Goal: Task Accomplishment & Management: Manage account settings

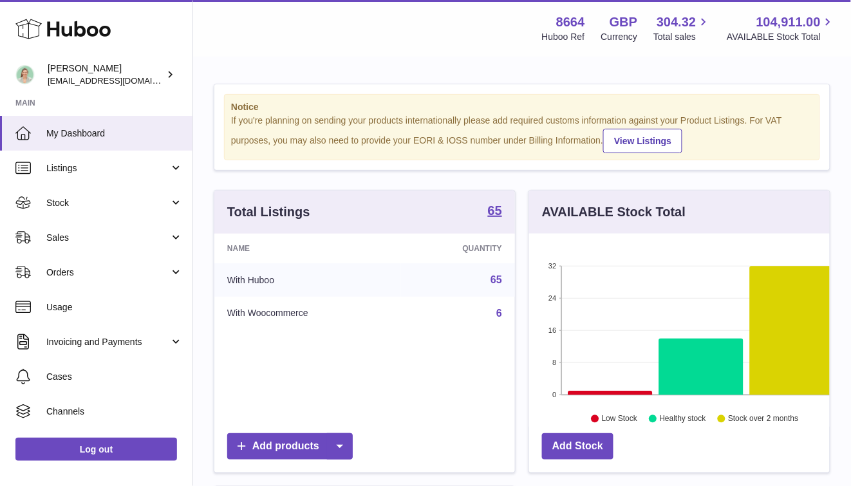
scroll to position [201, 301]
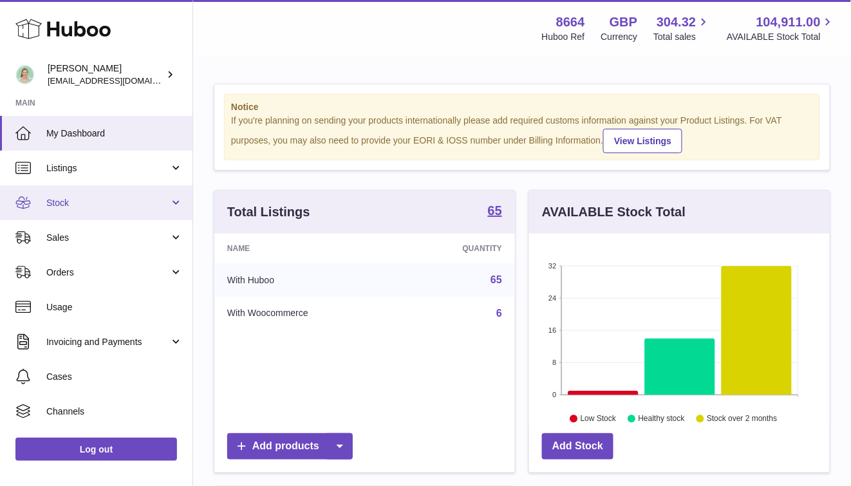
click at [148, 199] on span "Stock" at bounding box center [107, 203] width 123 height 12
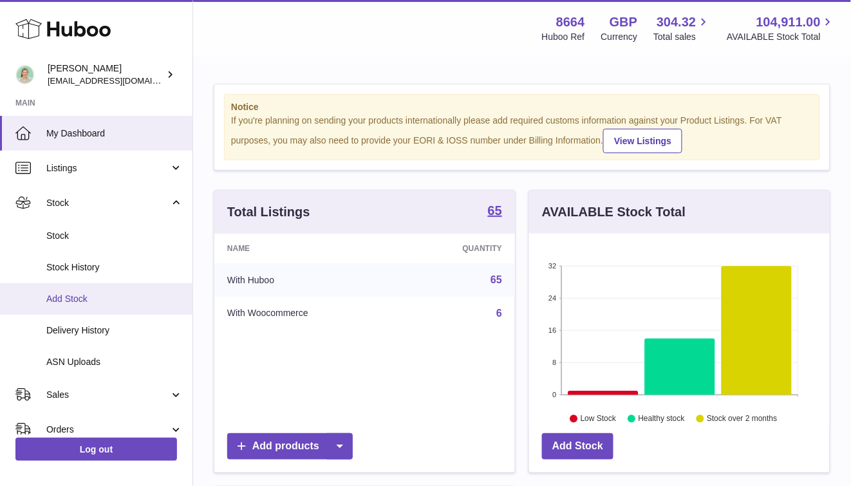
click at [118, 291] on link "Add Stock" at bounding box center [96, 299] width 193 height 32
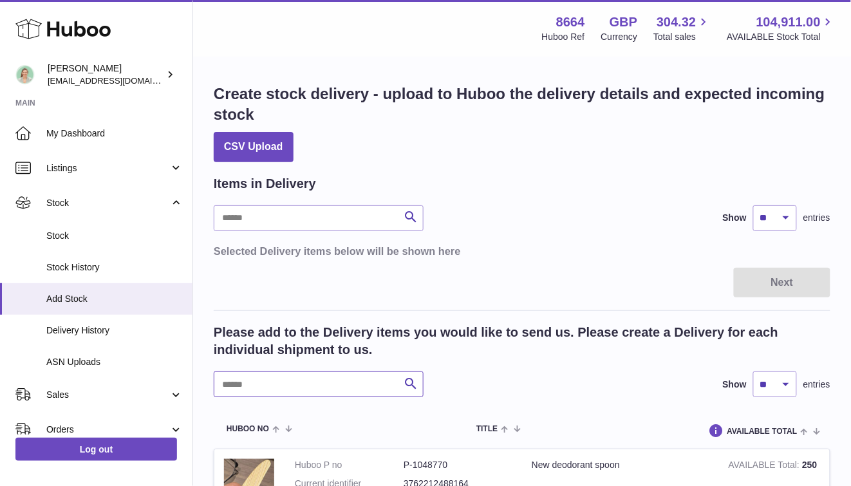
click at [286, 389] on input "text" at bounding box center [319, 385] width 210 height 26
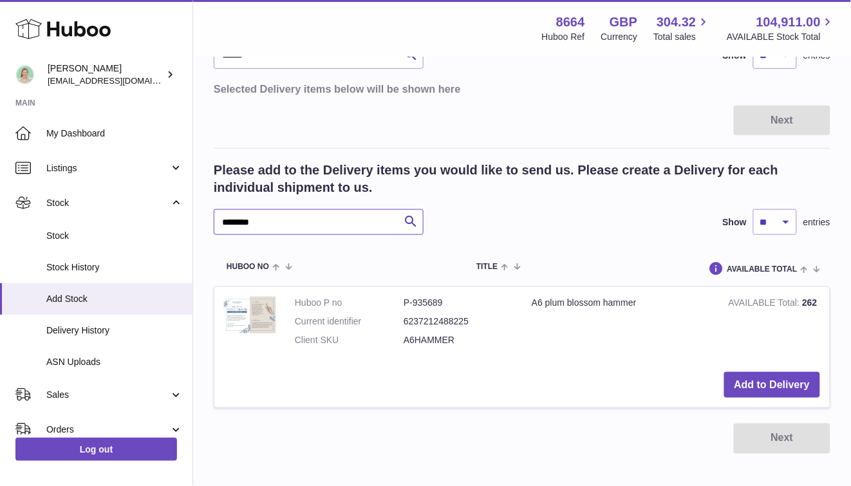
scroll to position [231, 0]
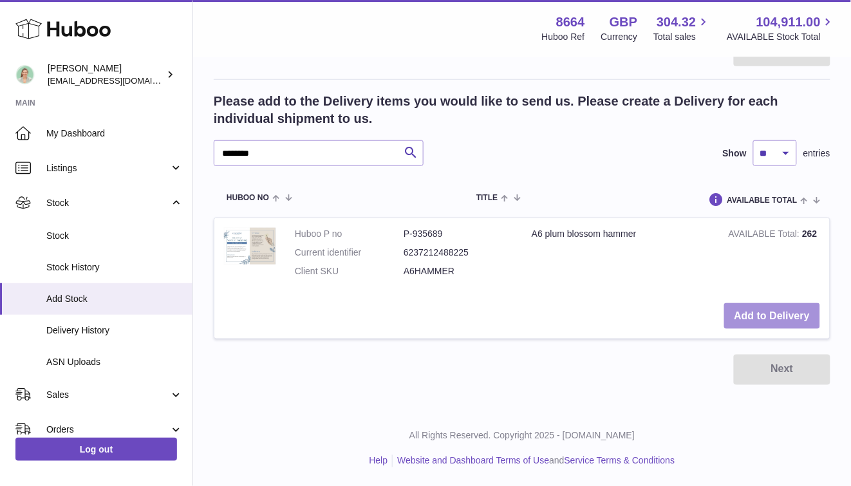
click at [766, 312] on button "Add to Delivery" at bounding box center [773, 316] width 96 height 26
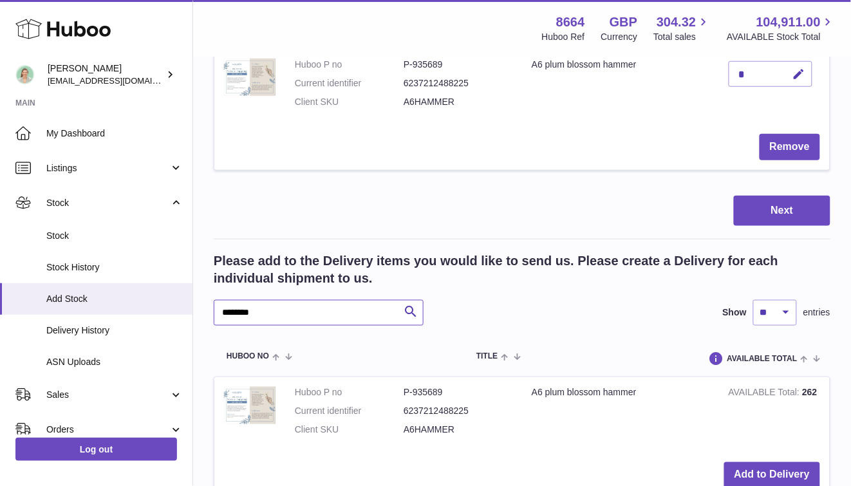
click at [311, 316] on input "********" at bounding box center [319, 313] width 210 height 26
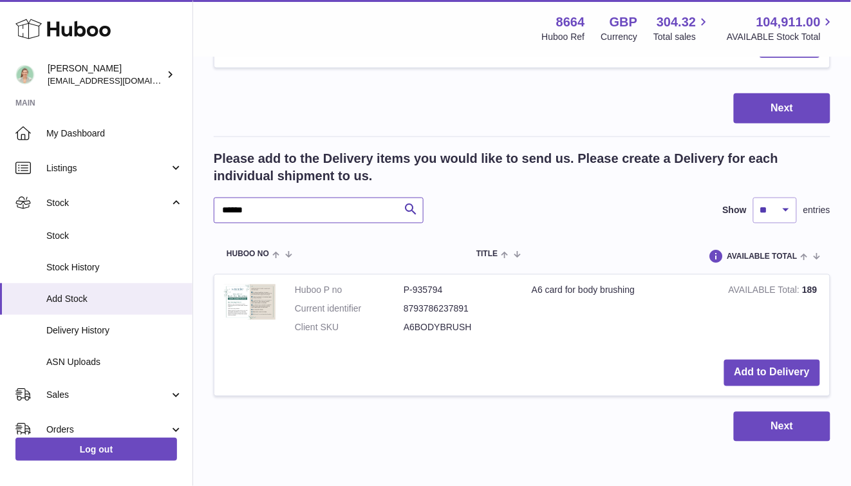
scroll to position [341, 0]
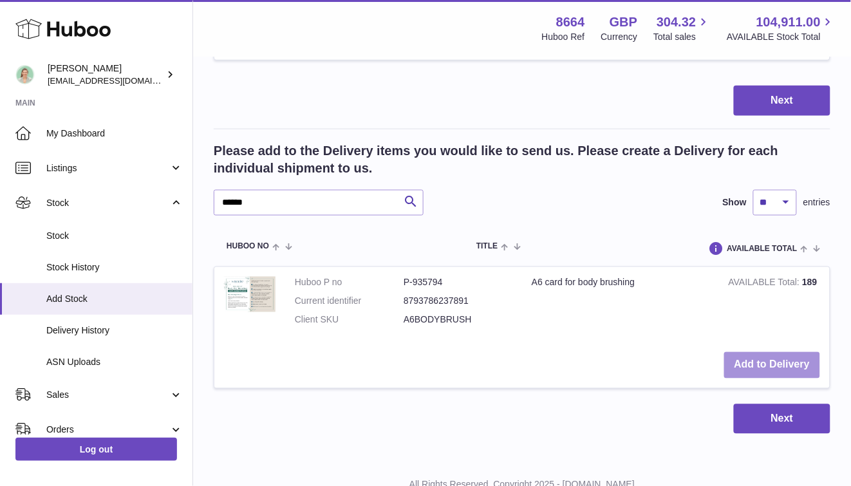
click at [763, 366] on button "Add to Delivery" at bounding box center [773, 365] width 96 height 26
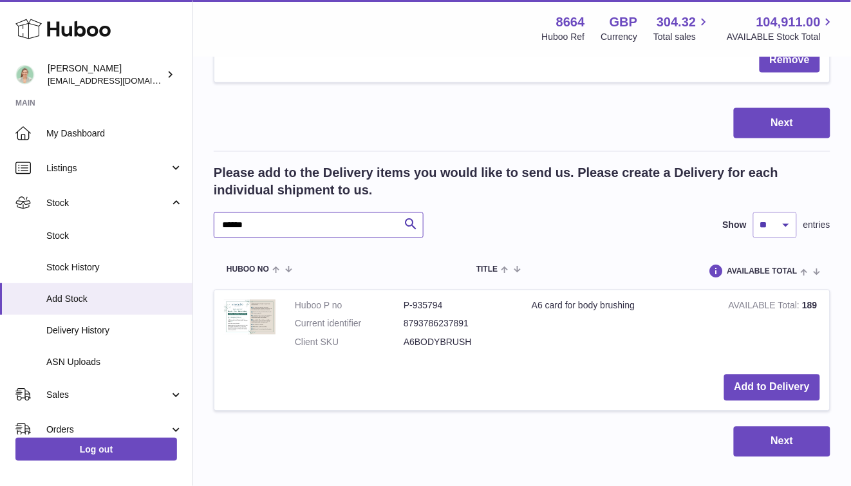
click at [292, 224] on input "******" at bounding box center [319, 226] width 210 height 26
click at [773, 388] on button "Add to Delivery" at bounding box center [773, 388] width 96 height 26
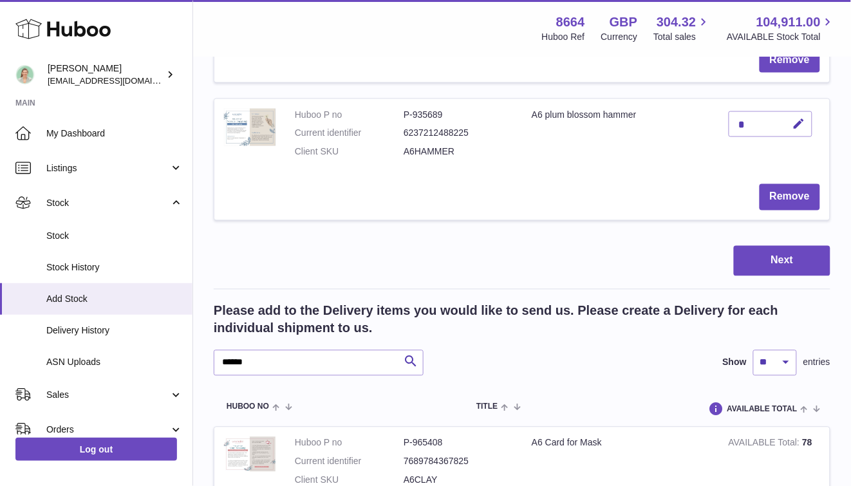
scroll to position [593, 0]
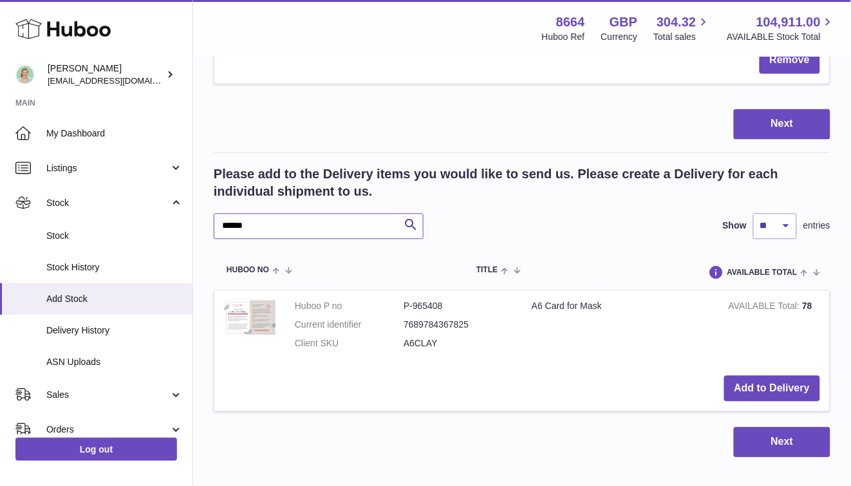
click at [298, 236] on input "******" at bounding box center [319, 226] width 210 height 26
type input "**********"
click at [758, 382] on button "Add to Delivery" at bounding box center [773, 388] width 96 height 26
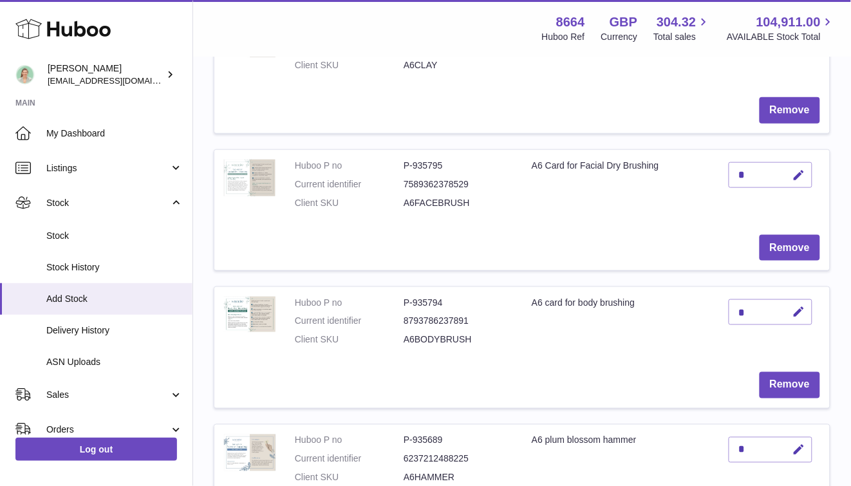
scroll to position [35, 0]
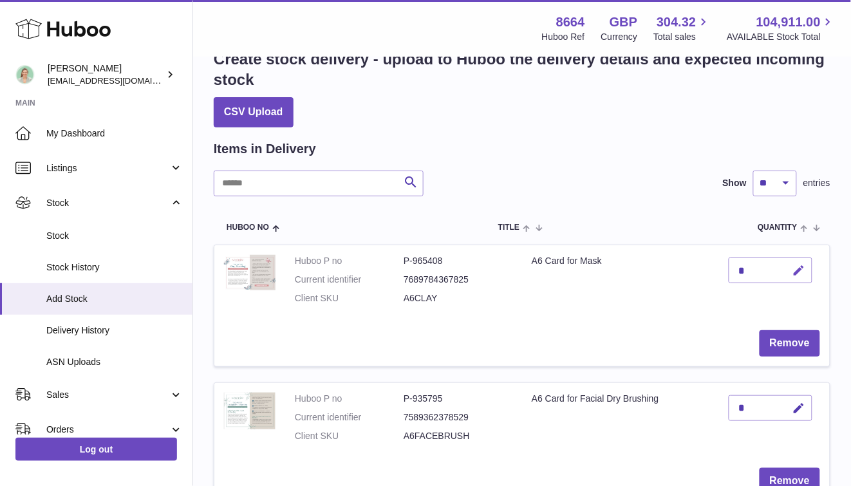
click at [790, 264] on button "button" at bounding box center [798, 271] width 30 height 26
type input "*"
type input "**"
click at [801, 272] on icon "submit" at bounding box center [800, 271] width 12 height 12
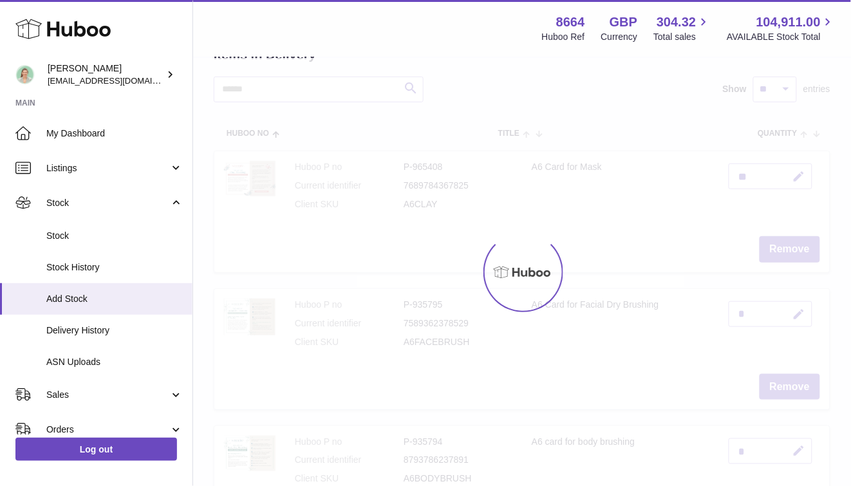
scroll to position [147, 0]
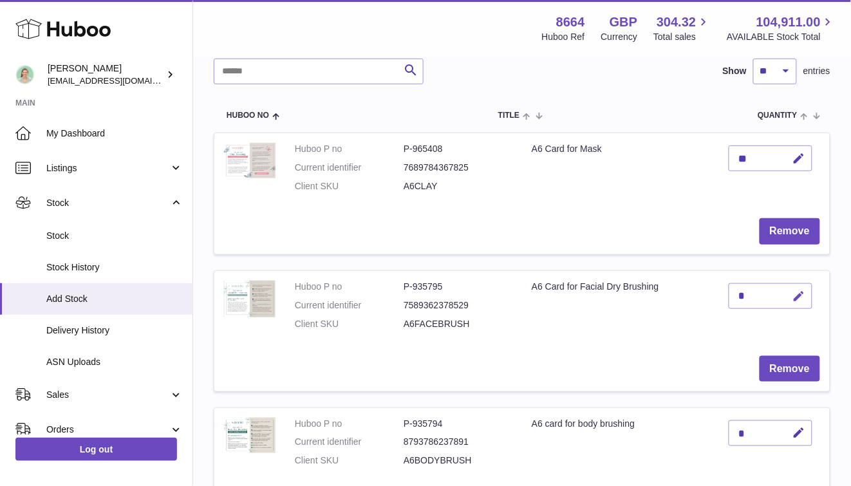
click at [802, 298] on icon "button" at bounding box center [800, 297] width 14 height 14
type input "**"
click at [792, 296] on button "submit" at bounding box center [798, 296] width 24 height 21
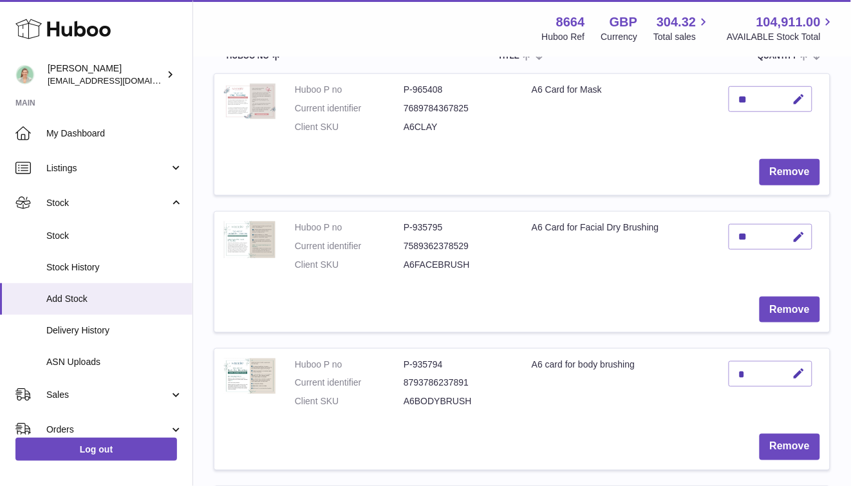
scroll to position [222, 0]
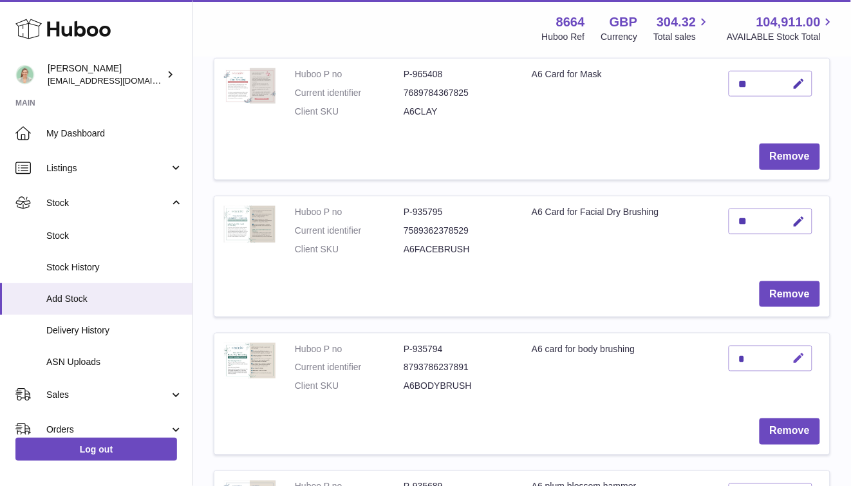
click at [802, 363] on icon "button" at bounding box center [800, 359] width 14 height 14
click at [795, 358] on icon "submit" at bounding box center [800, 359] width 12 height 12
click at [798, 356] on icon "button" at bounding box center [800, 359] width 14 height 14
type input "*"
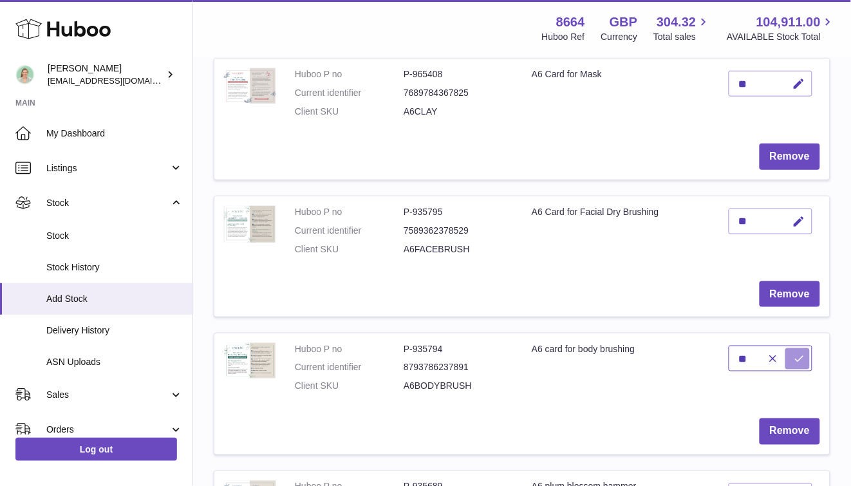
type input "*"
type input "***"
click at [800, 366] on button "submit" at bounding box center [798, 358] width 24 height 21
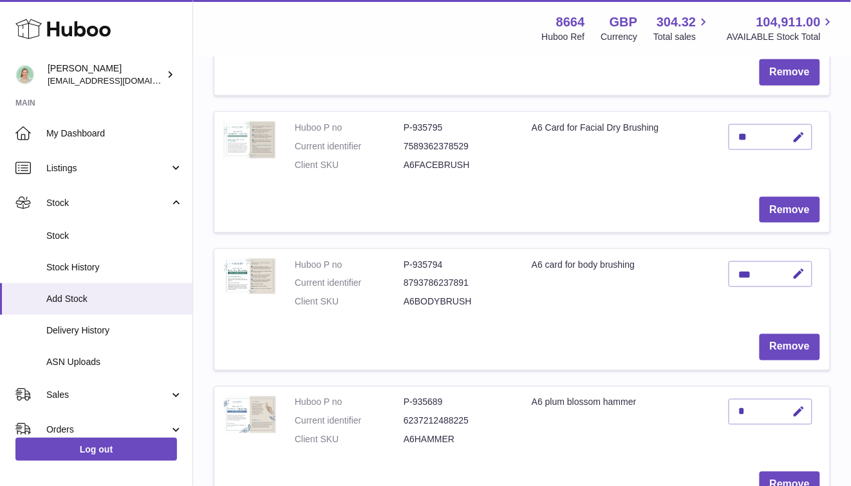
scroll to position [334, 0]
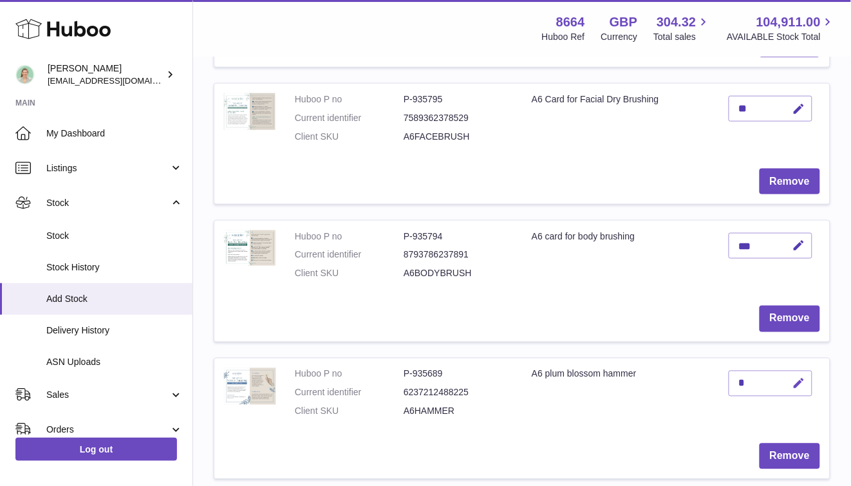
click at [802, 382] on icon "button" at bounding box center [800, 384] width 14 height 14
type input "***"
click at [796, 381] on icon "submit" at bounding box center [800, 384] width 12 height 12
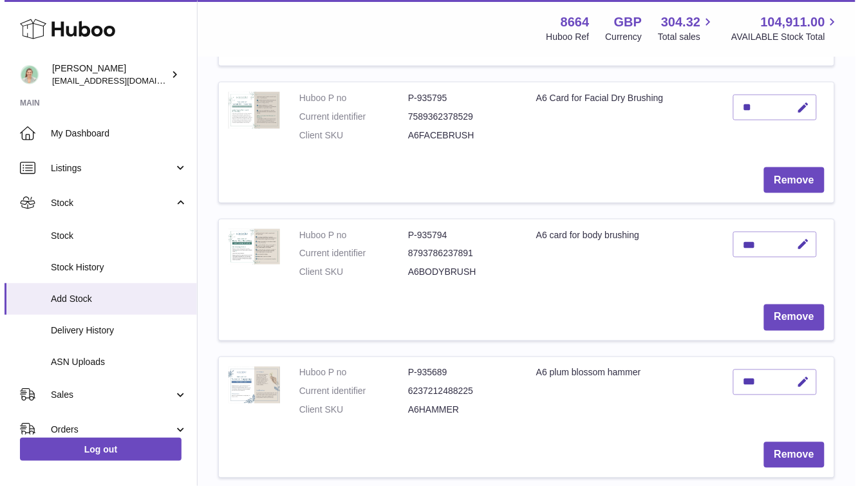
scroll to position [396, 0]
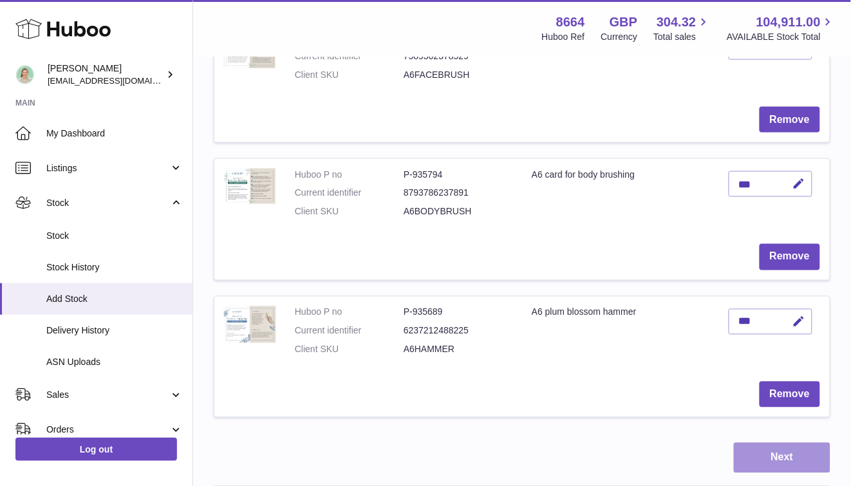
click at [803, 462] on button "Next" at bounding box center [782, 458] width 97 height 30
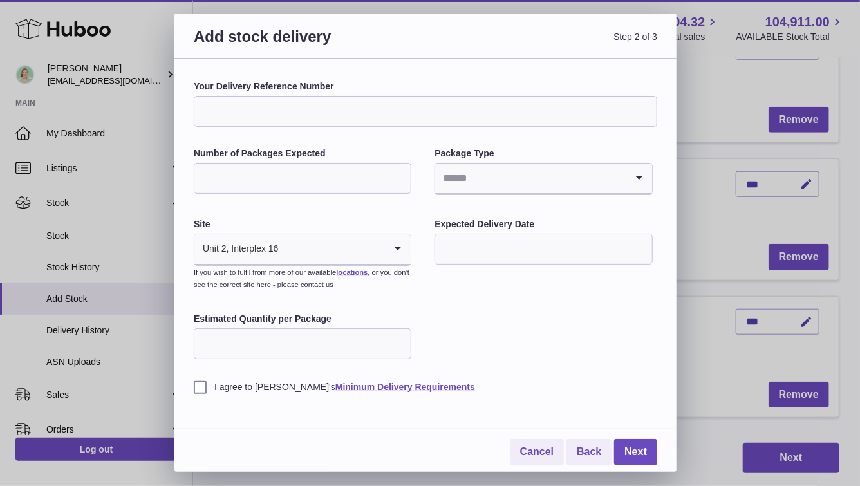
click at [254, 111] on input "Your Delivery Reference Number" at bounding box center [426, 111] width 464 height 31
type input "**********"
click at [252, 173] on input "Number of Packages Expected" at bounding box center [303, 178] width 218 height 31
type input "*"
click at [501, 182] on input "Search for option" at bounding box center [530, 179] width 191 height 30
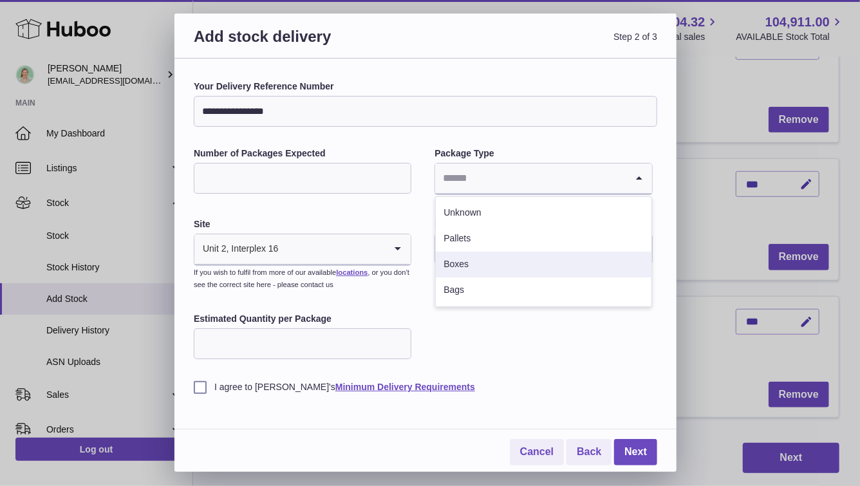
click at [491, 260] on li "Boxes" at bounding box center [543, 265] width 215 height 26
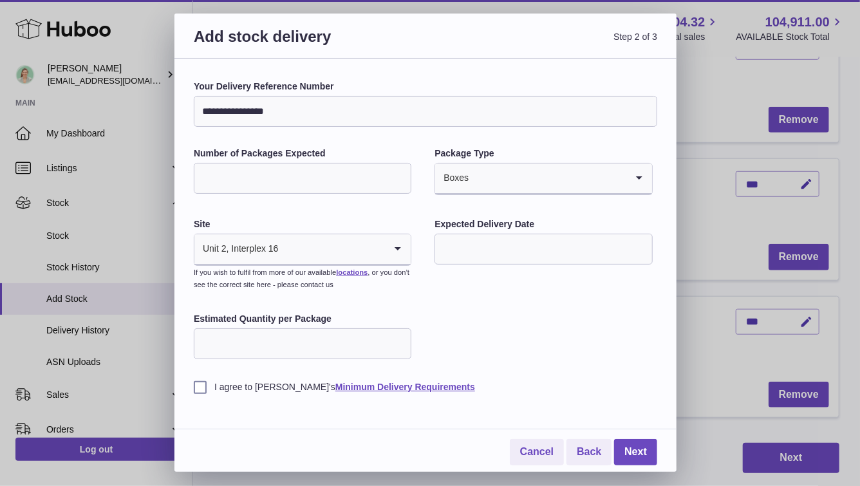
click at [475, 252] on input "text" at bounding box center [544, 249] width 218 height 31
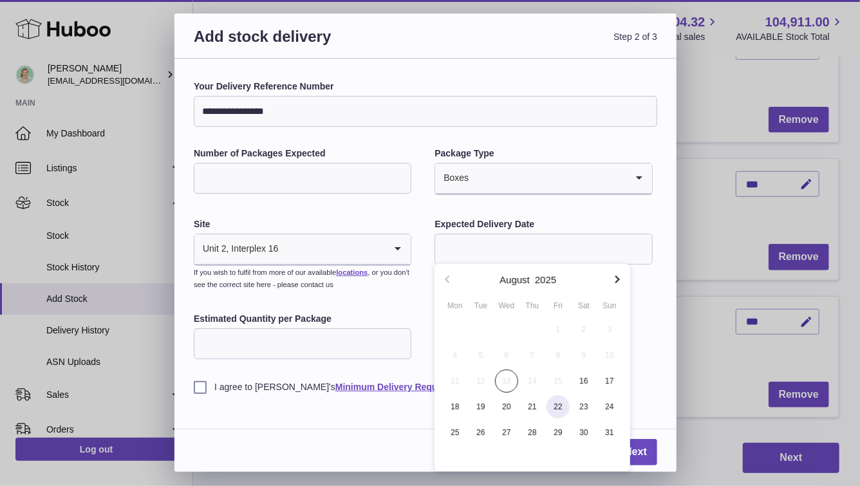
click at [555, 408] on span "22" at bounding box center [558, 406] width 23 height 23
type input "**********"
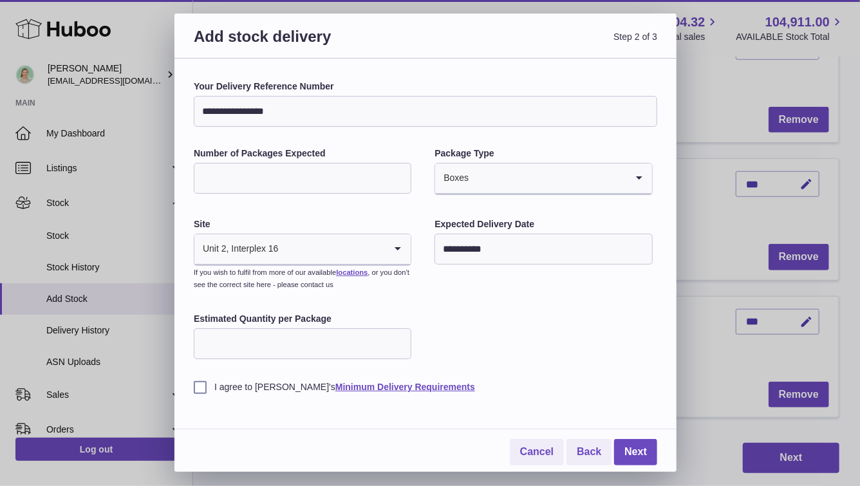
click at [195, 384] on label "I agree to Huboo's Minimum Delivery Requirements" at bounding box center [426, 387] width 464 height 12
click at [628, 457] on link "Next" at bounding box center [635, 452] width 43 height 26
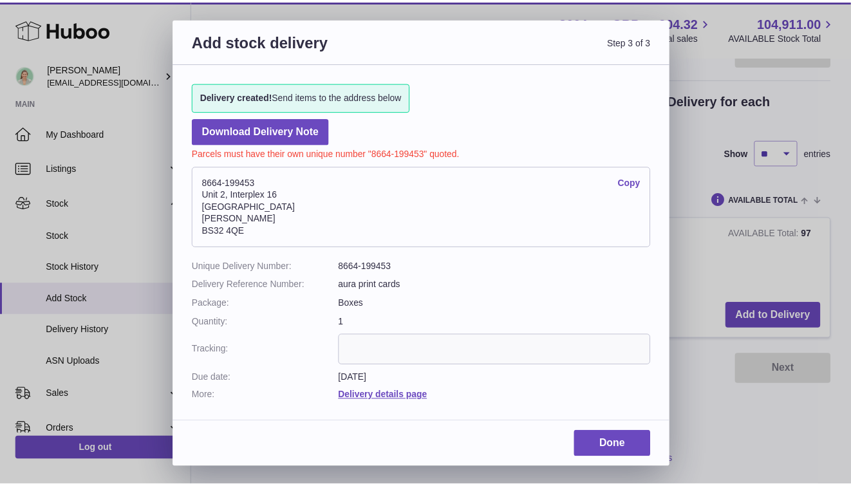
scroll to position [231, 0]
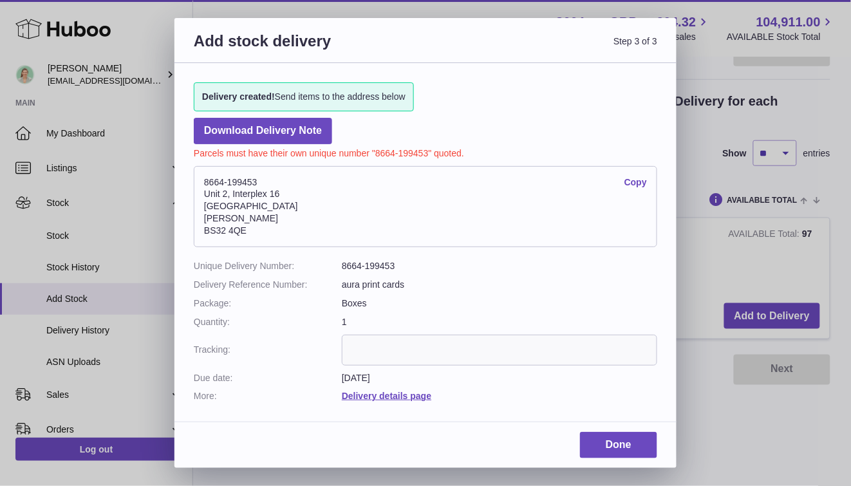
drag, startPoint x: 262, startPoint y: 184, endPoint x: 200, endPoint y: 185, distance: 62.5
click at [200, 185] on address "8664-199453 Copy Unit 2, Interplex 16 Ash Ridge Road Bradley Stoke BS32 4QE" at bounding box center [426, 206] width 464 height 81
copy address "8664-199453"
click at [643, 444] on link "Done" at bounding box center [618, 445] width 77 height 26
